Goal: Book appointment/travel/reservation

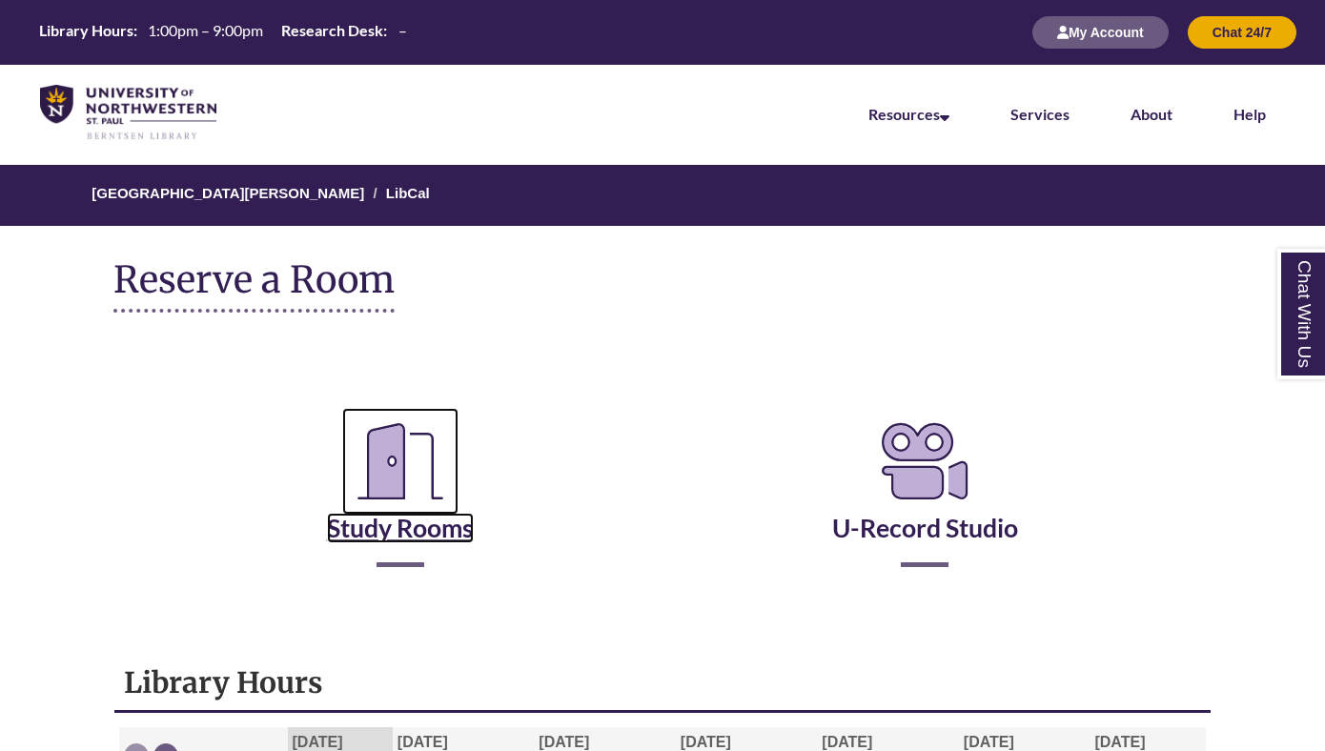
click at [436, 531] on link "Study Rooms" at bounding box center [400, 504] width 147 height 78
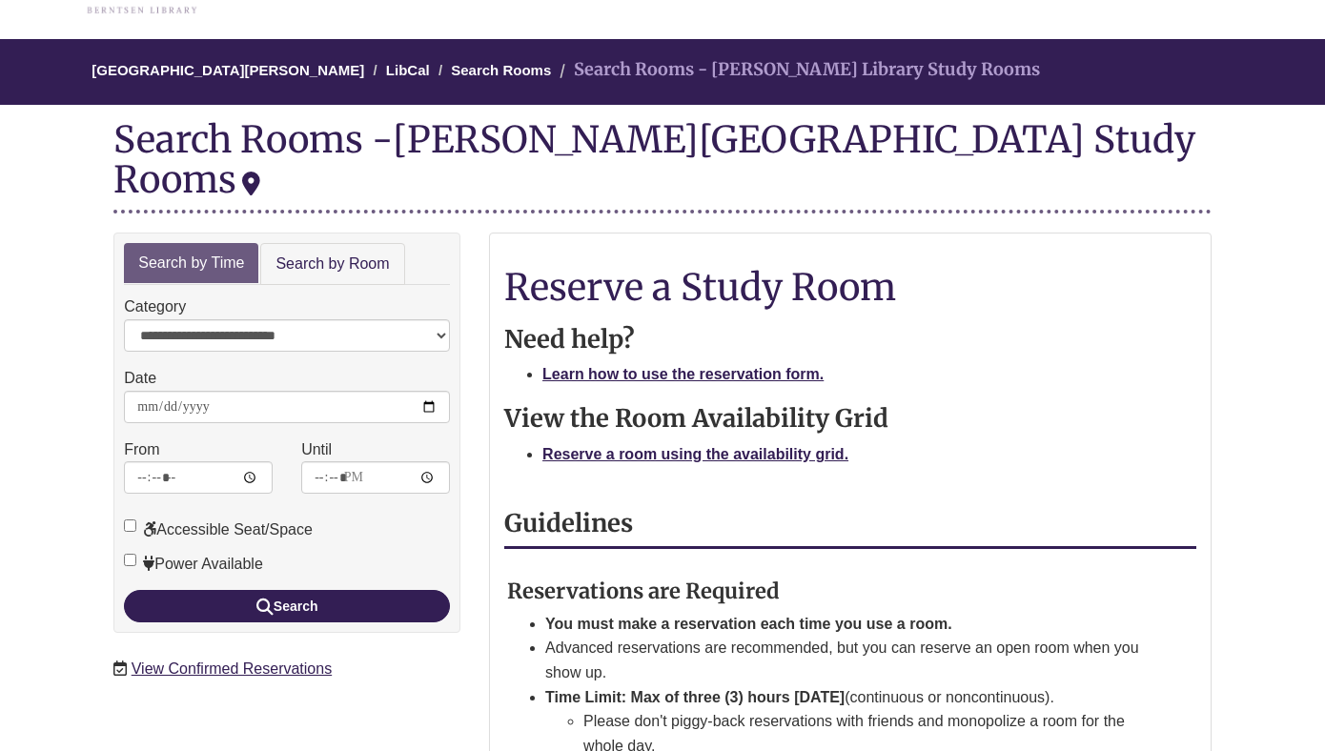
scroll to position [161, 0]
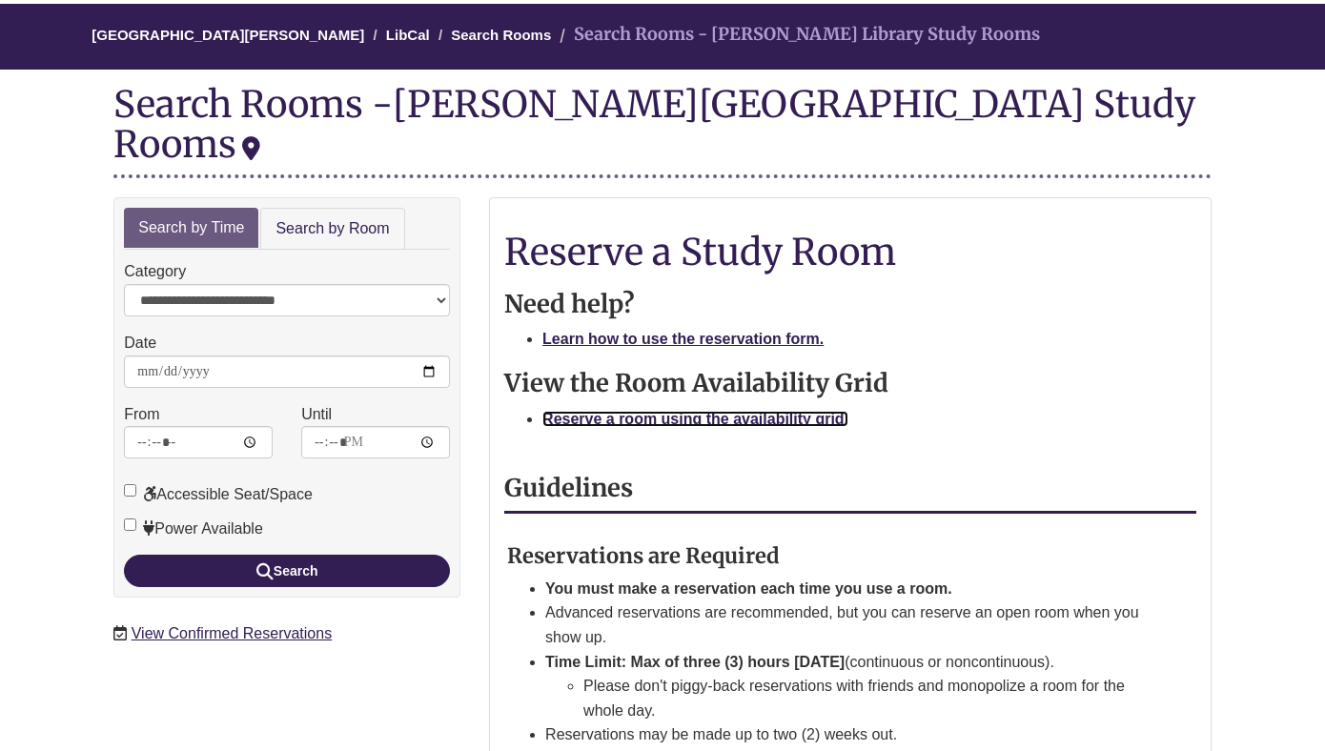
click at [664, 411] on strong "Reserve a room using the availability grid." at bounding box center [695, 419] width 306 height 16
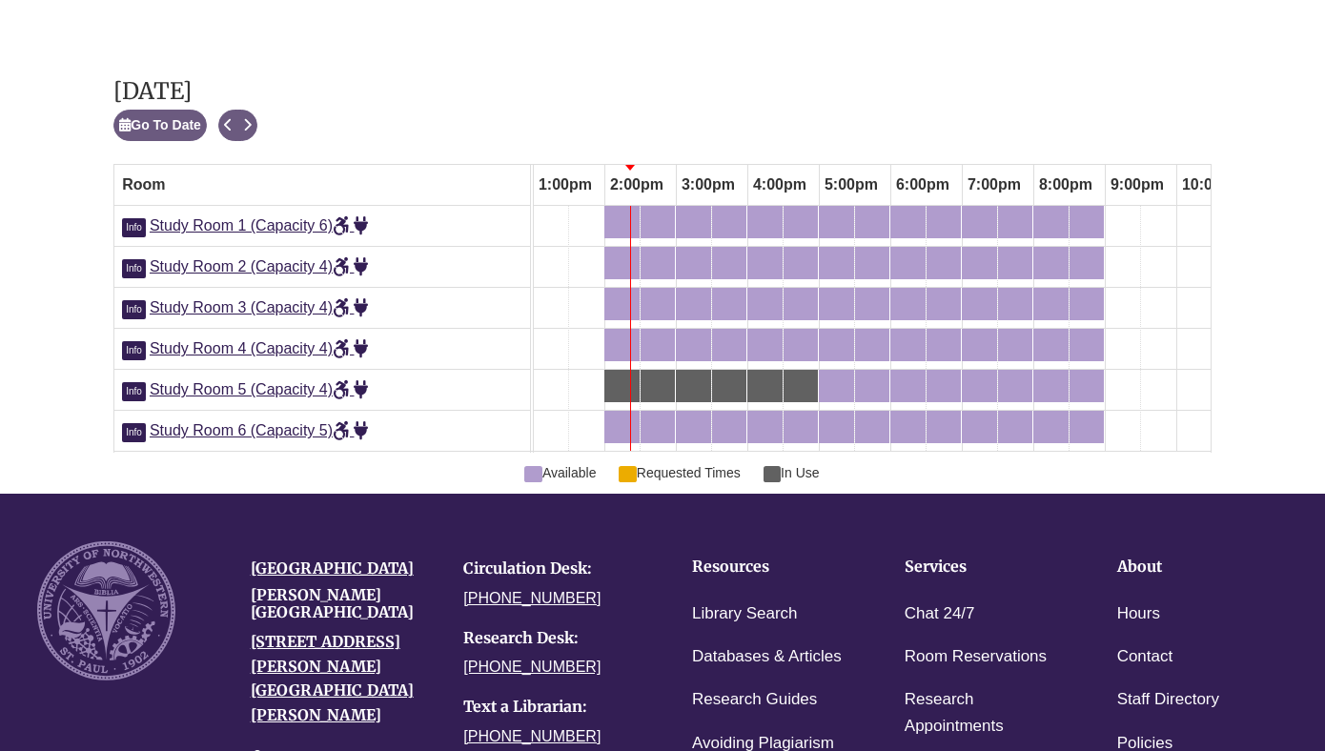
scroll to position [1080, 0]
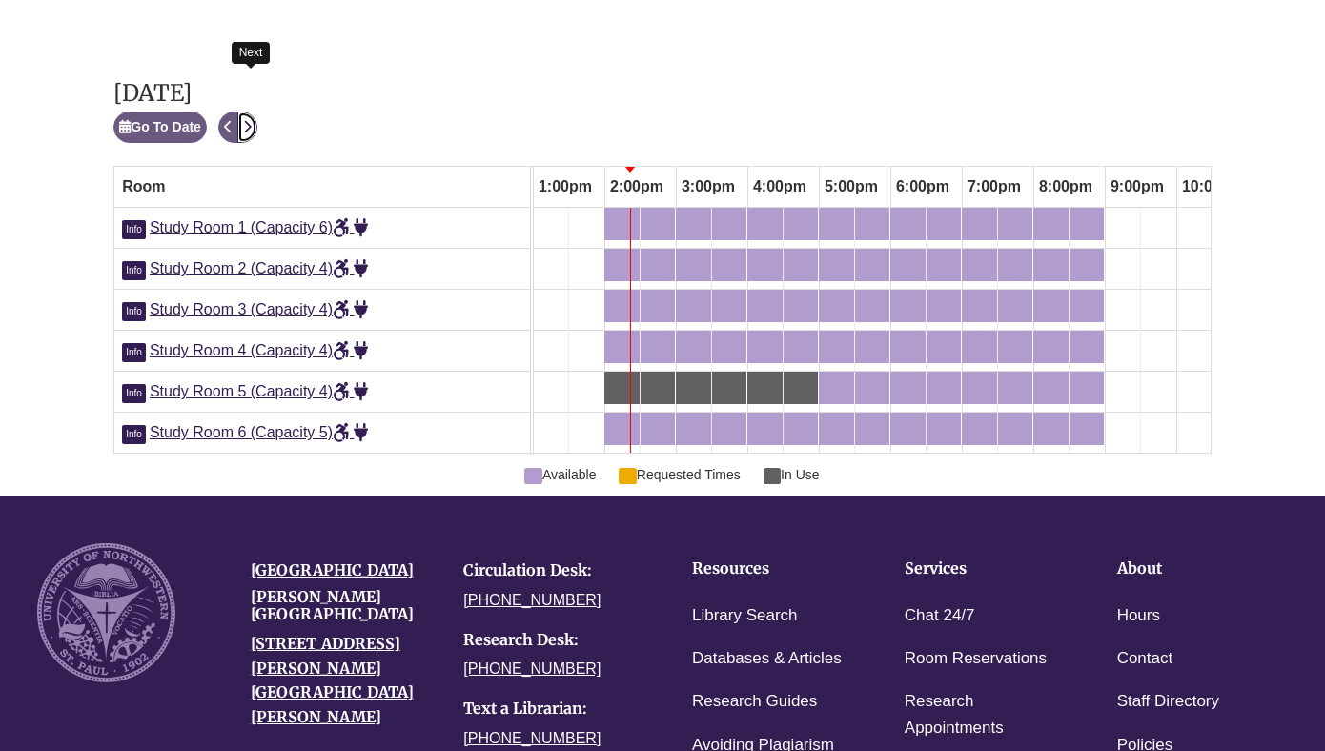
click at [252, 120] on icon "Next" at bounding box center [247, 126] width 9 height 13
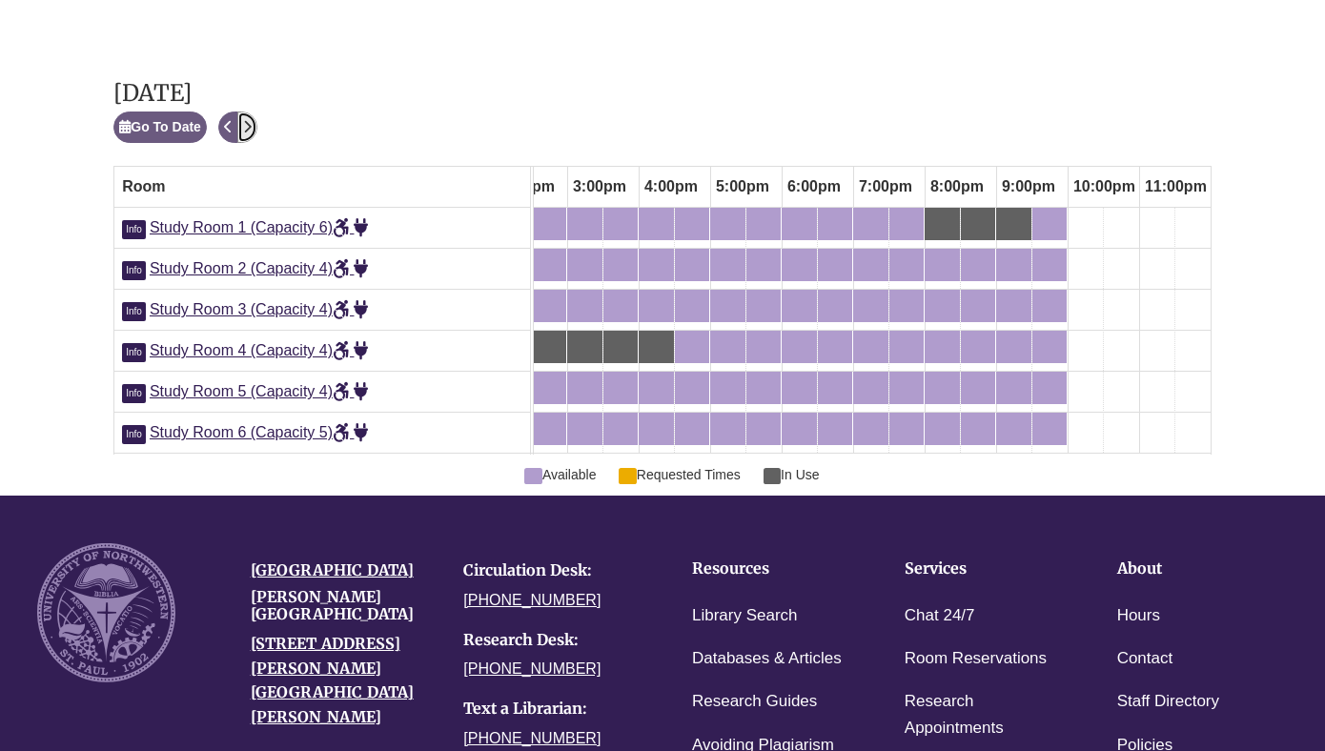
scroll to position [0, 1039]
click at [874, 337] on div "7:00pm Monday, September 15, 2025 - Study Room 4 - Available" at bounding box center [870, 347] width 31 height 21
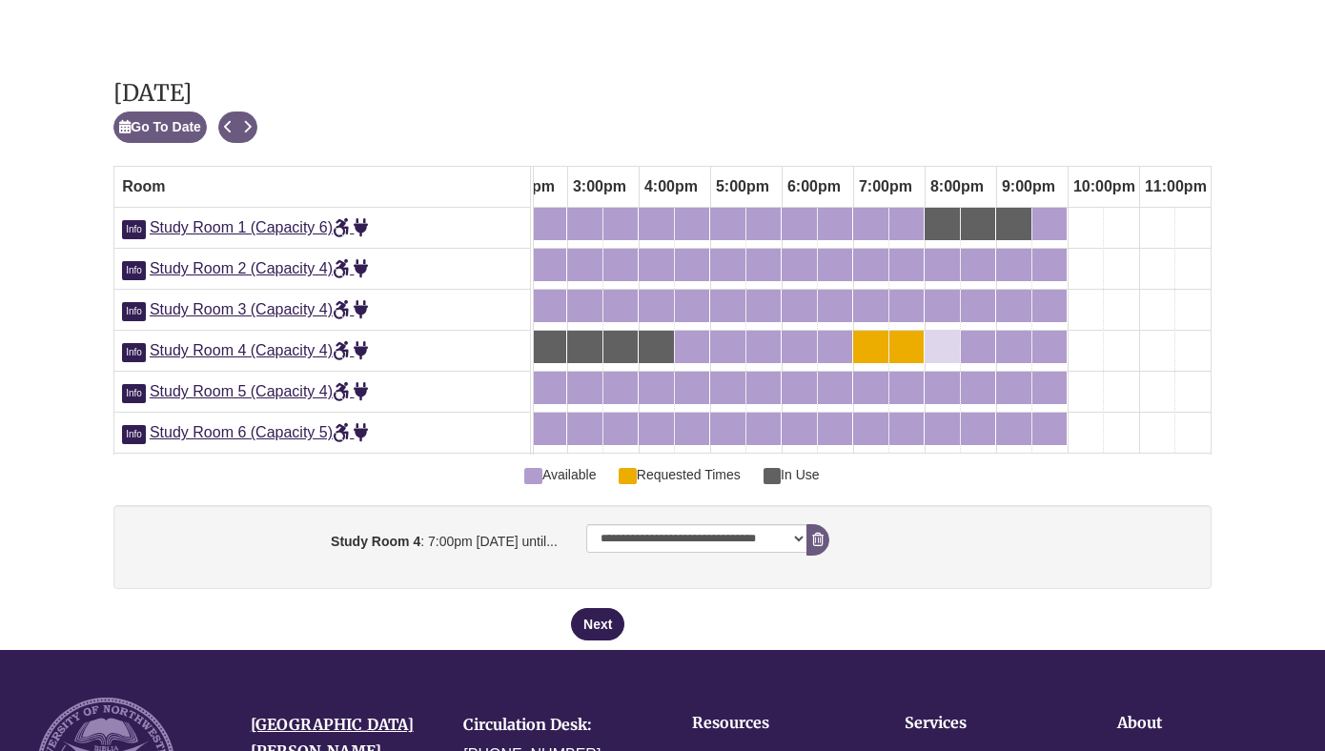
click at [941, 337] on div "8:00pm Monday, September 15, 2025 - Study Room 4 - Available" at bounding box center [942, 347] width 31 height 21
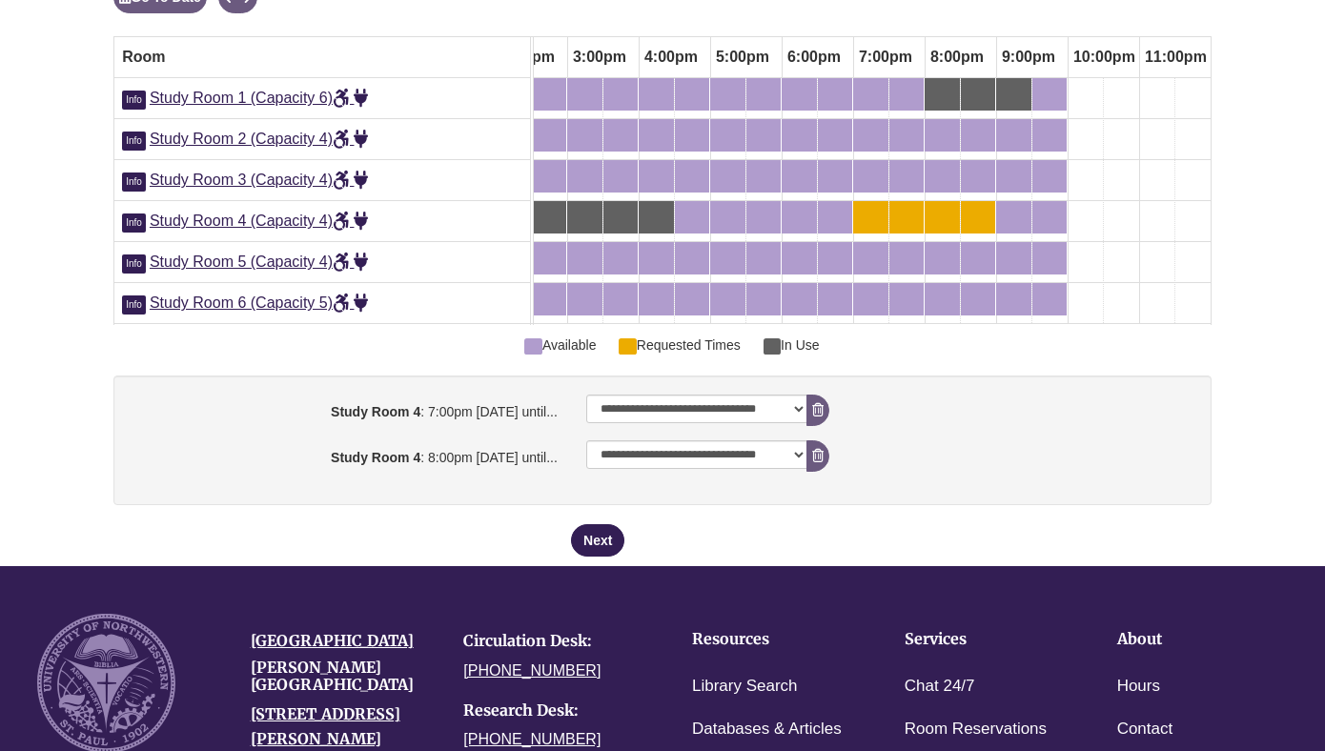
scroll to position [1277, 0]
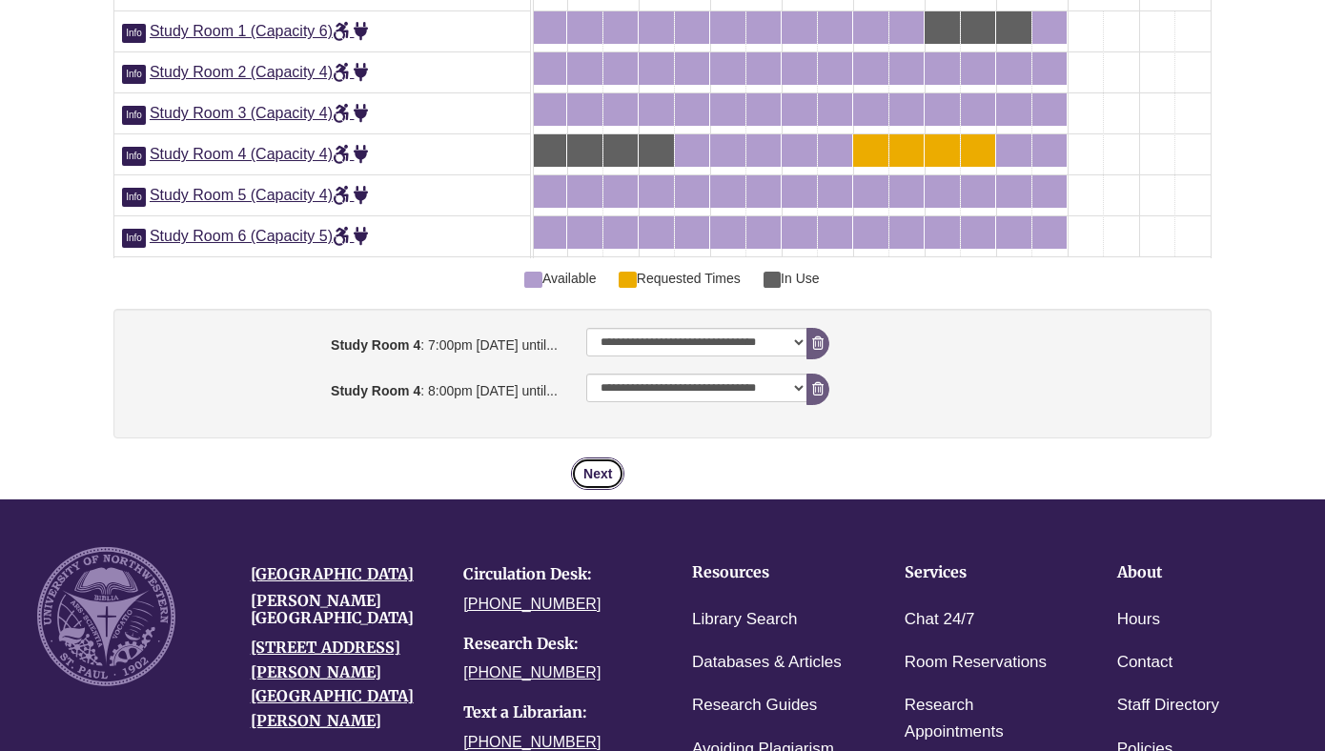
click at [609, 458] on button "Next" at bounding box center [597, 474] width 53 height 32
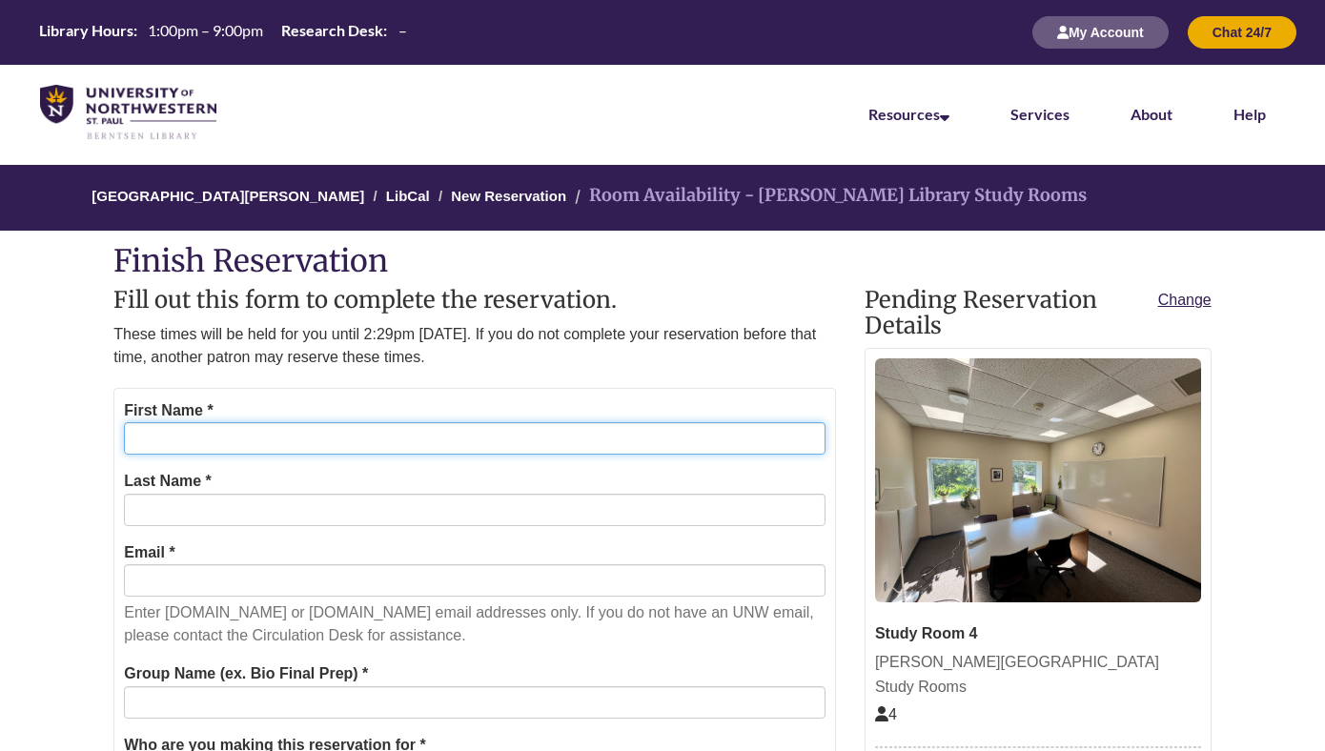
click at [609, 440] on input "First Name *" at bounding box center [475, 438] width 702 height 32
type input "******"
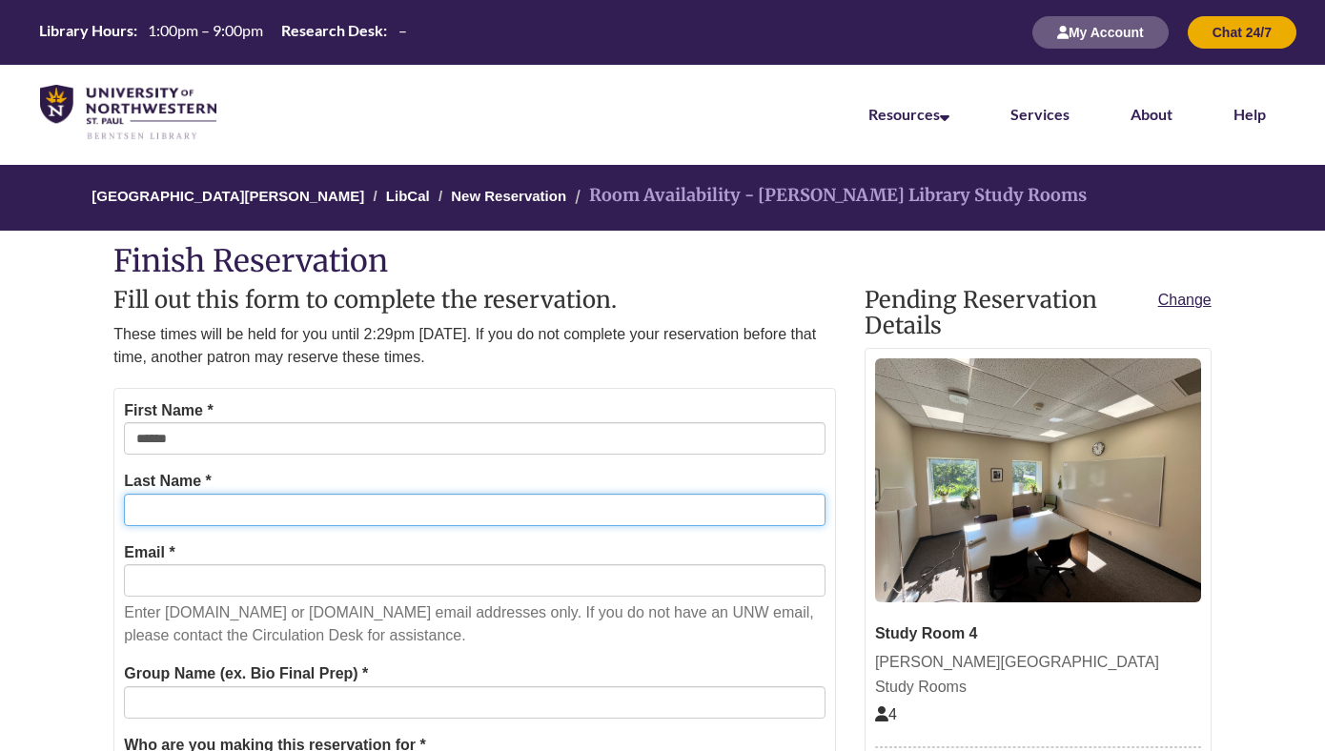
click at [195, 514] on input "Last Name *" at bounding box center [475, 510] width 702 height 32
type input "******"
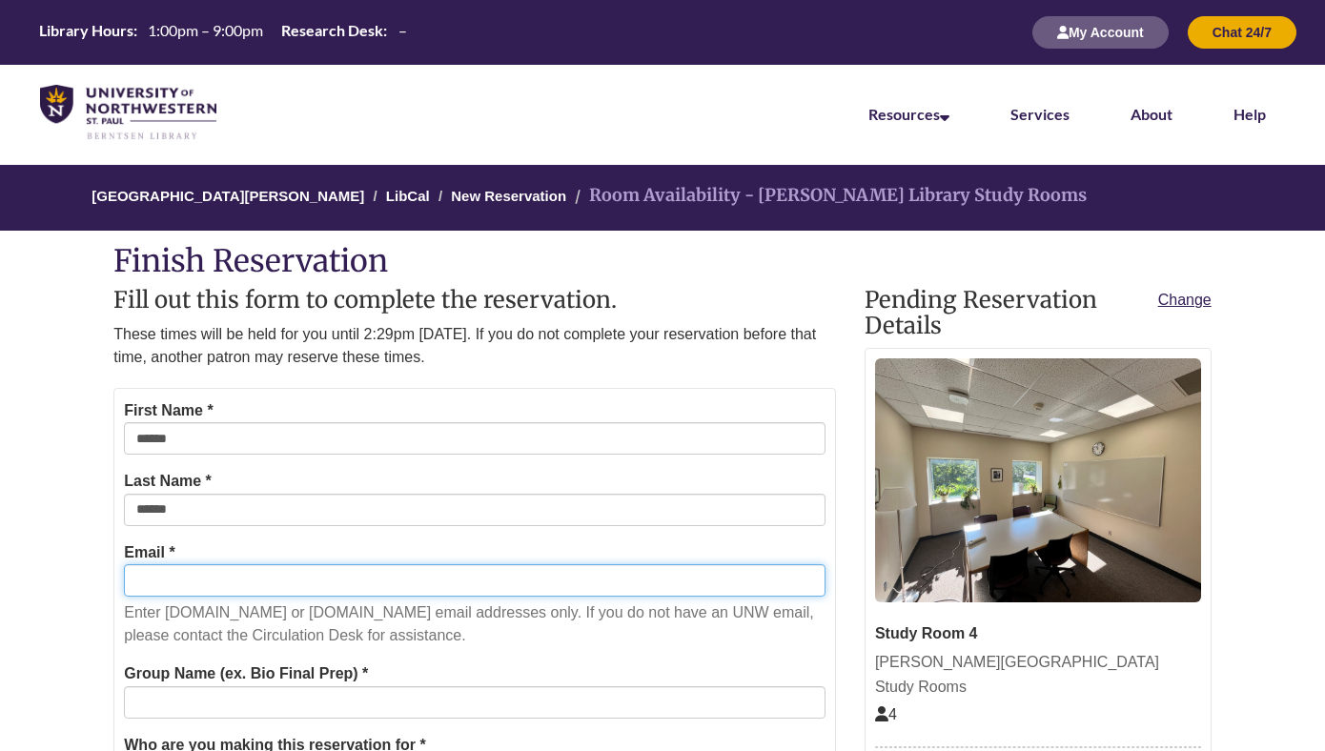
click at [221, 582] on input "Email *" at bounding box center [475, 580] width 702 height 32
type input "**********"
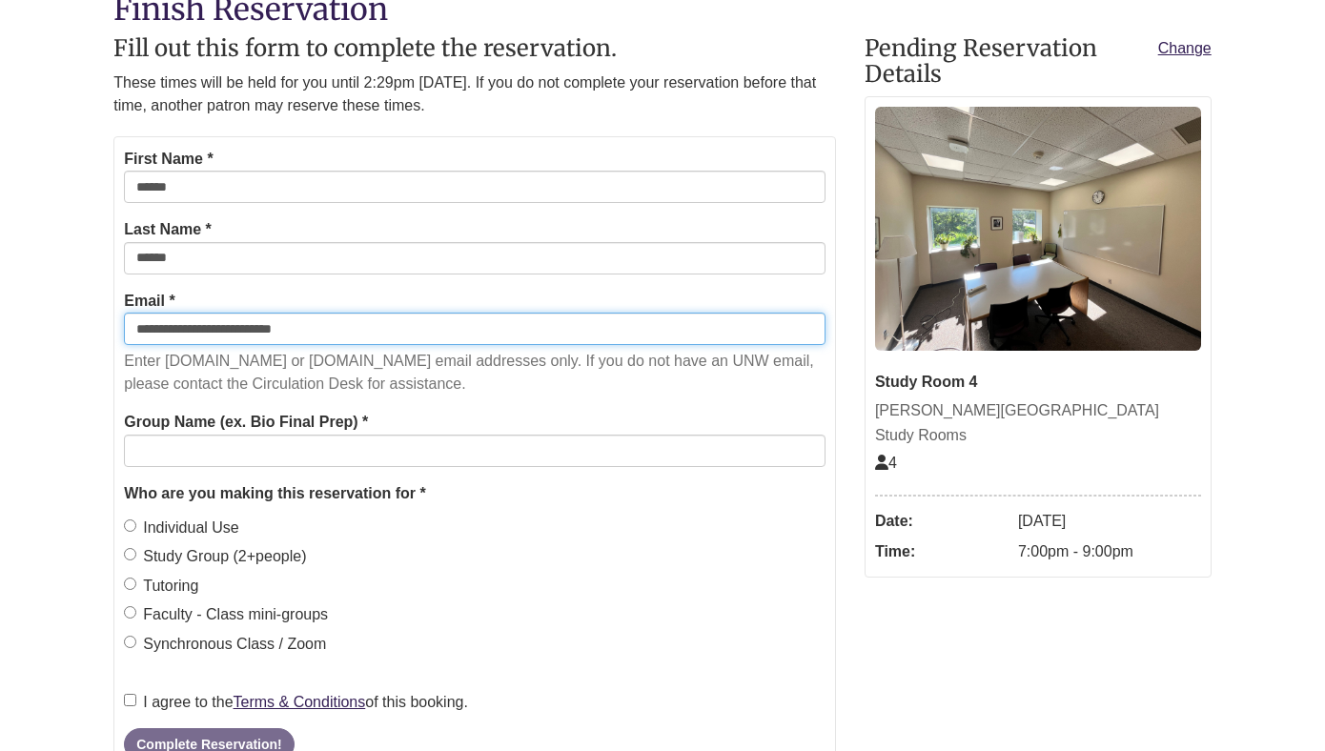
scroll to position [265, 0]
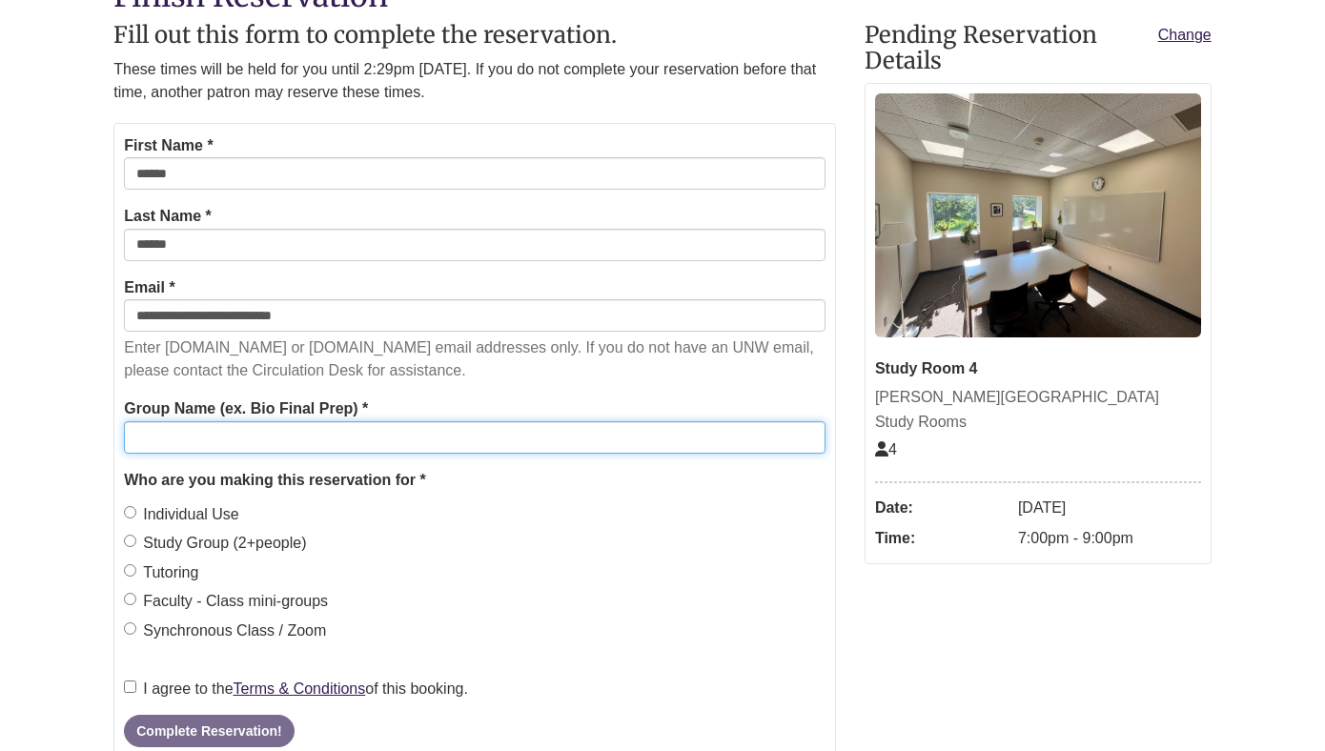
click at [233, 440] on input "Group Name (ex. Bio Final Prep) *" at bounding box center [475, 437] width 702 height 32
type input "*********"
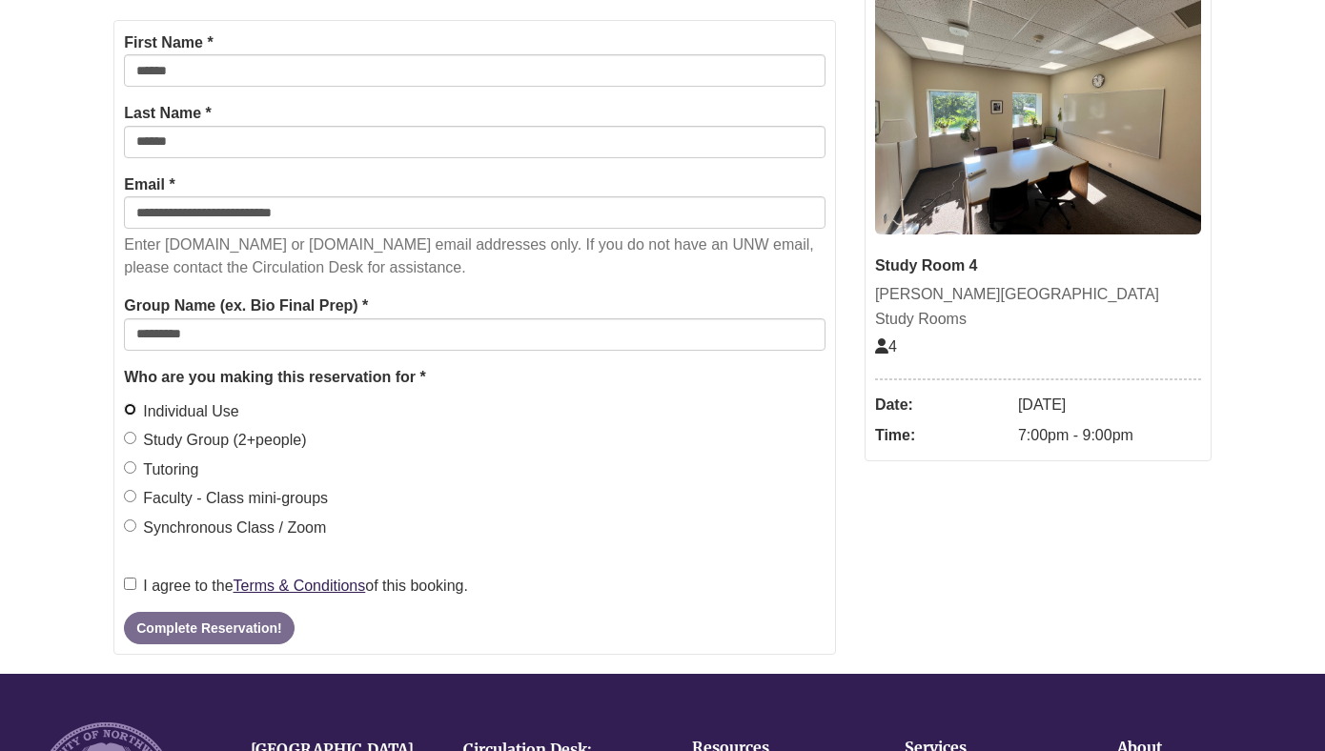
scroll to position [374, 0]
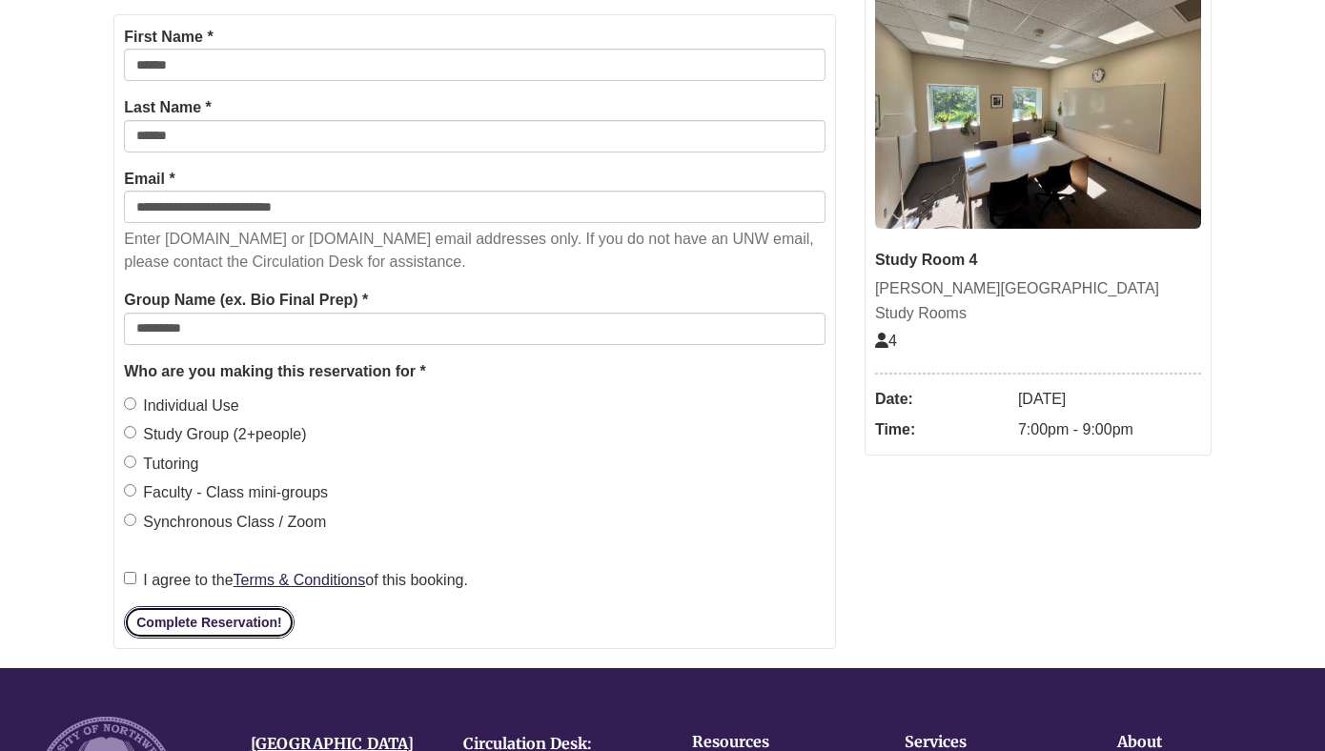
click at [150, 618] on button "Complete Reservation!" at bounding box center [209, 622] width 170 height 32
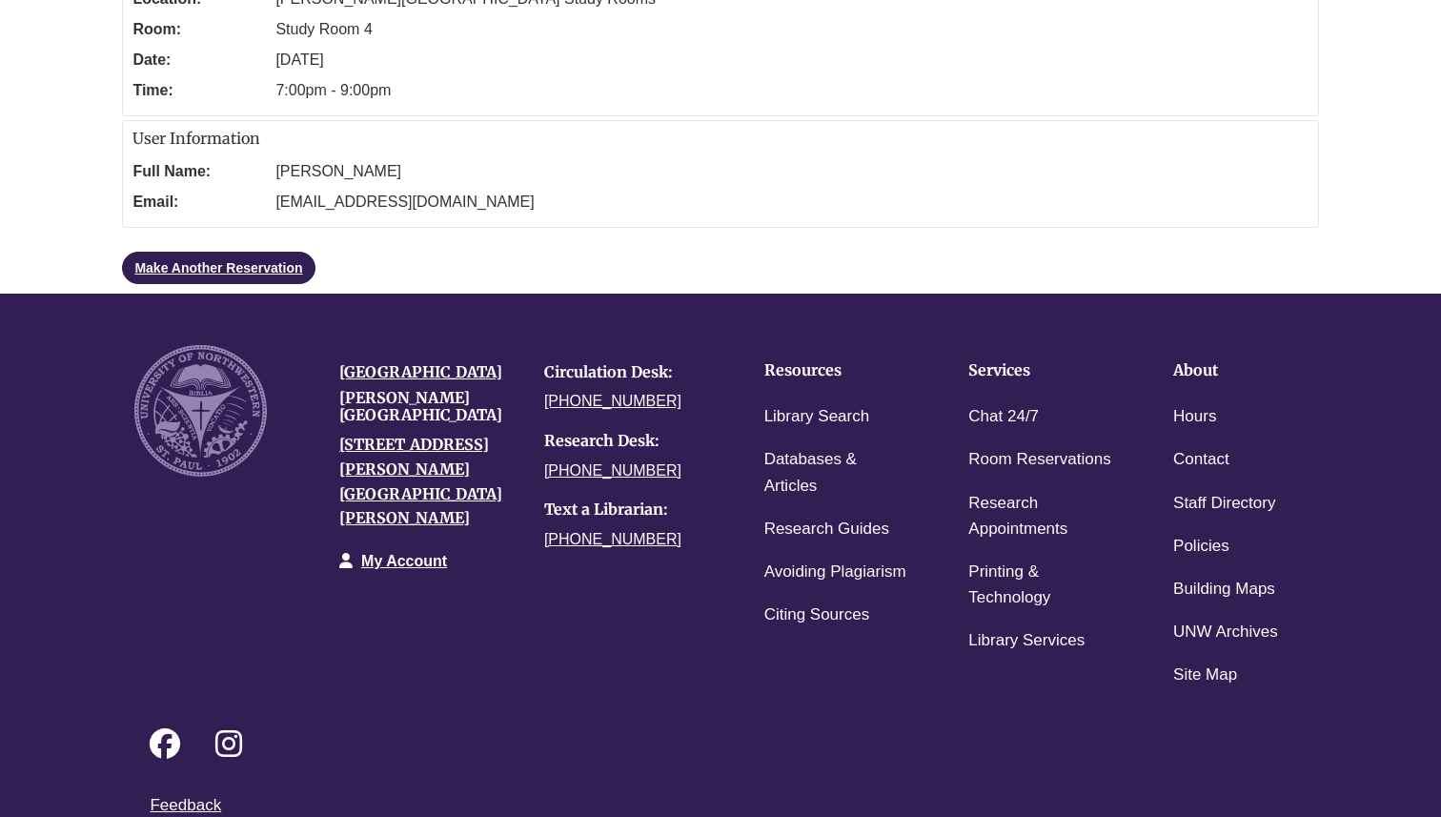
scroll to position [0, 0]
